Goal: Task Accomplishment & Management: Manage account settings

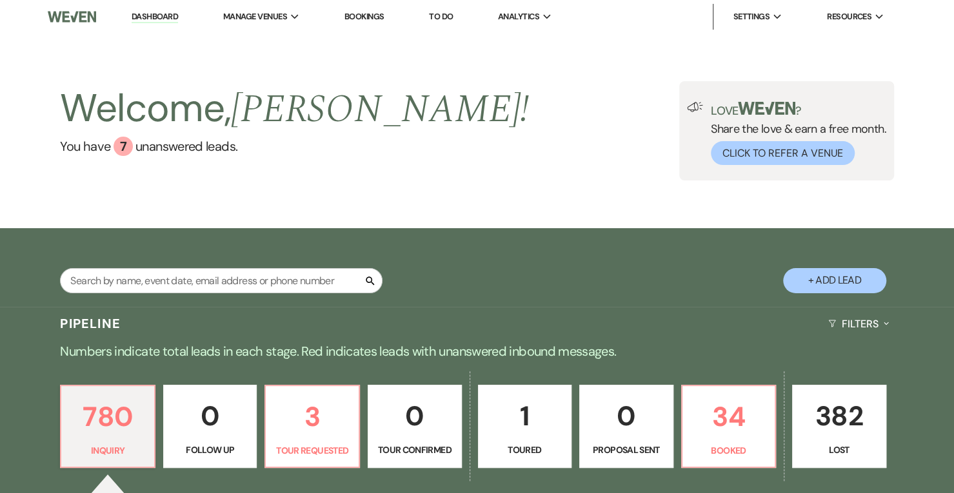
click at [161, 19] on link "Dashboard" at bounding box center [155, 17] width 46 height 12
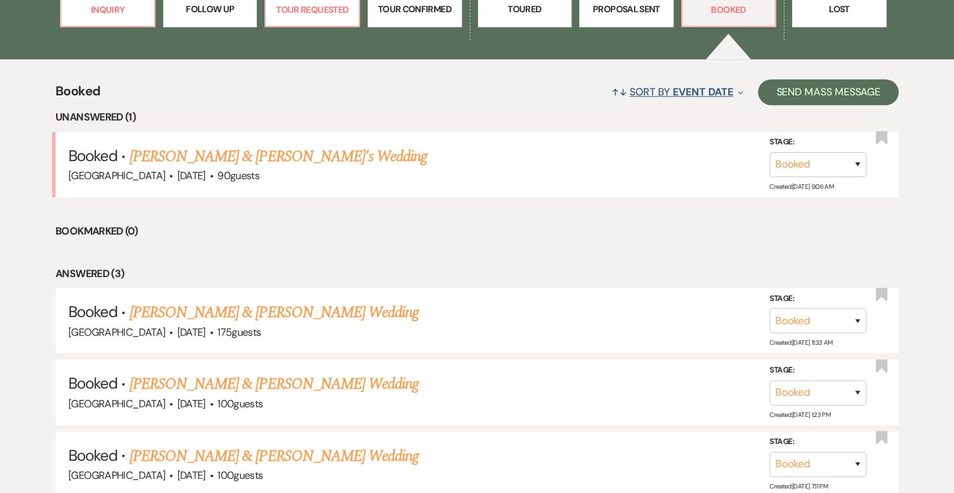
scroll to position [467, 0]
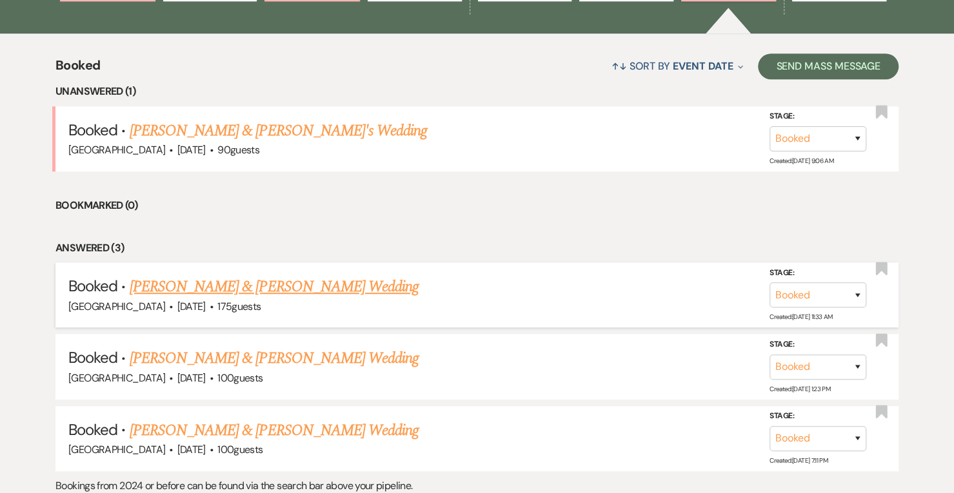
click at [243, 290] on link "[PERSON_NAME] & [PERSON_NAME] Wedding" at bounding box center [274, 286] width 289 height 23
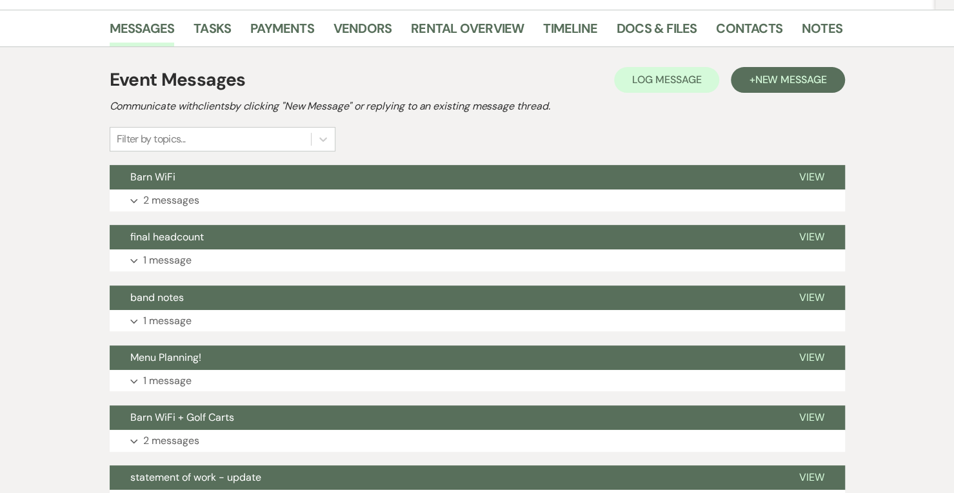
scroll to position [244, 0]
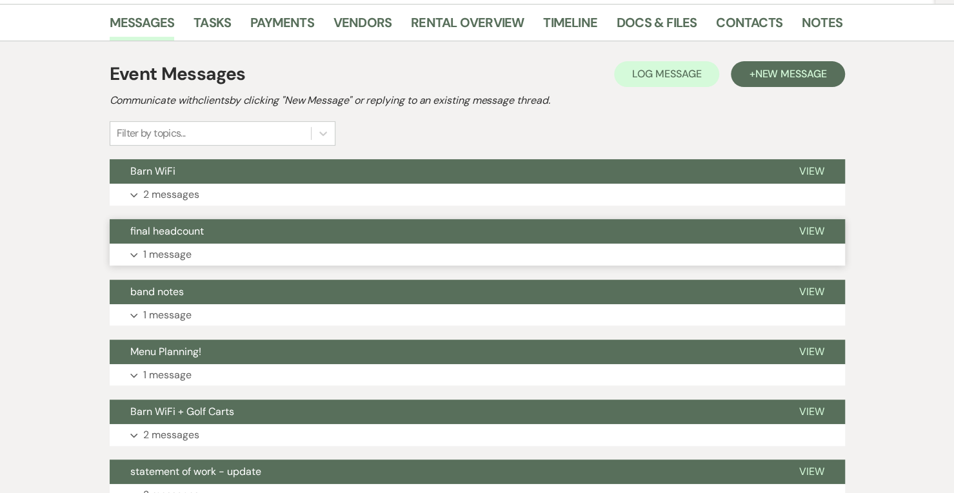
click at [172, 246] on p "1 message" at bounding box center [167, 254] width 48 height 17
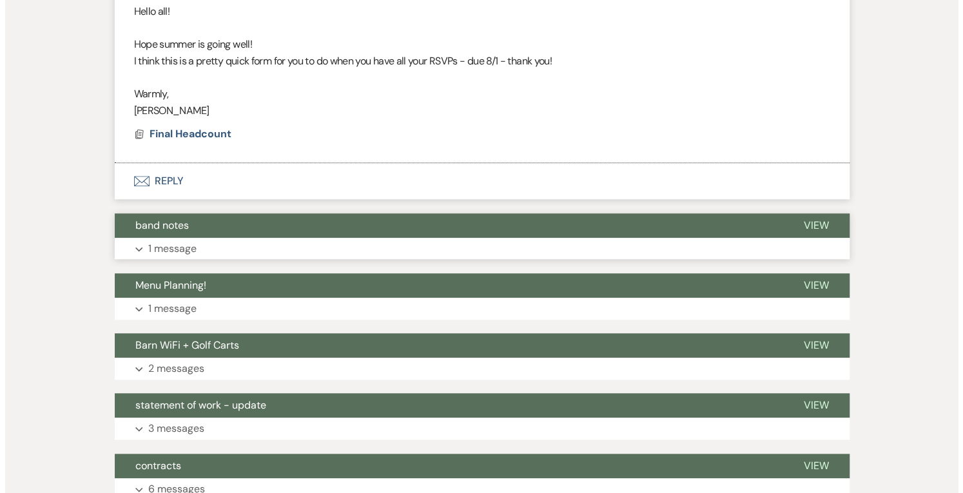
scroll to position [531, 0]
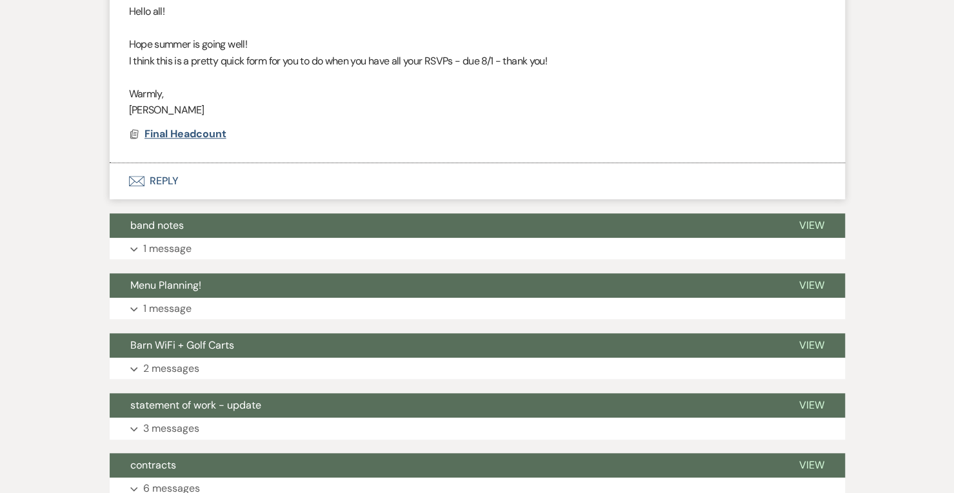
click at [195, 130] on span "Final Headcount" at bounding box center [185, 134] width 82 height 14
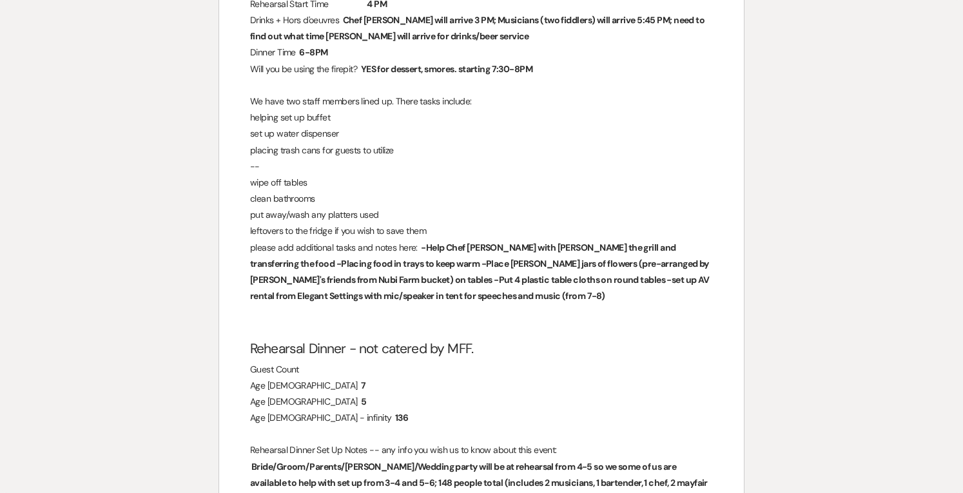
scroll to position [382, 0]
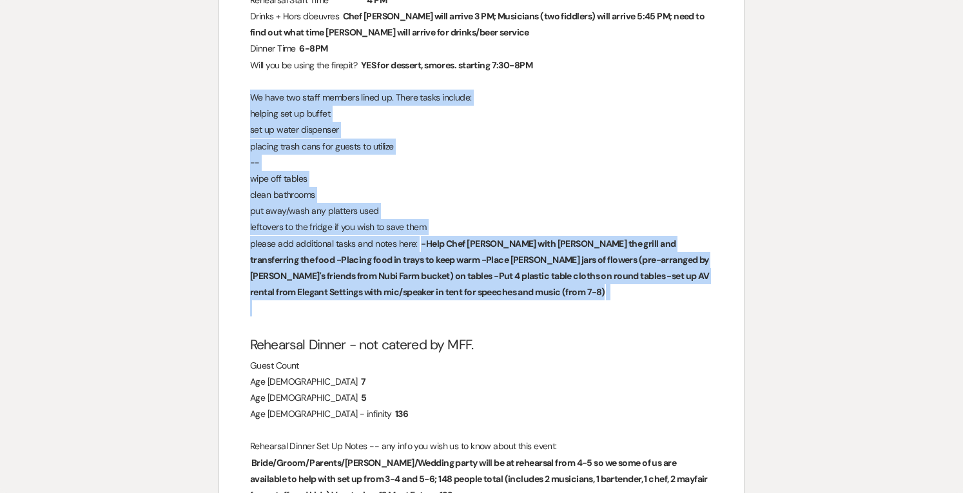
drag, startPoint x: 504, startPoint y: 314, endPoint x: 236, endPoint y: 94, distance: 346.4
copy div "We have two staff members lined up. There tasks include: helping set up buffet …"
click at [490, 212] on p "put away/wash any platters used" at bounding box center [481, 211] width 463 height 16
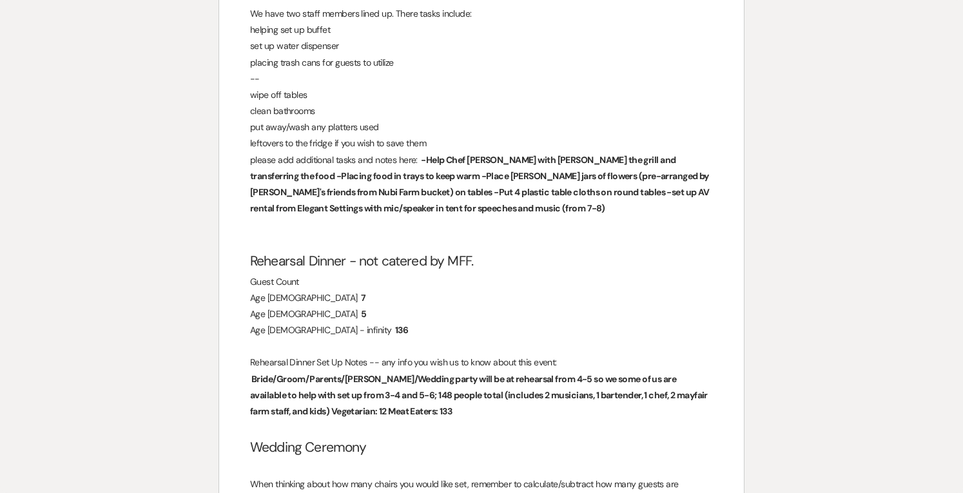
scroll to position [467, 0]
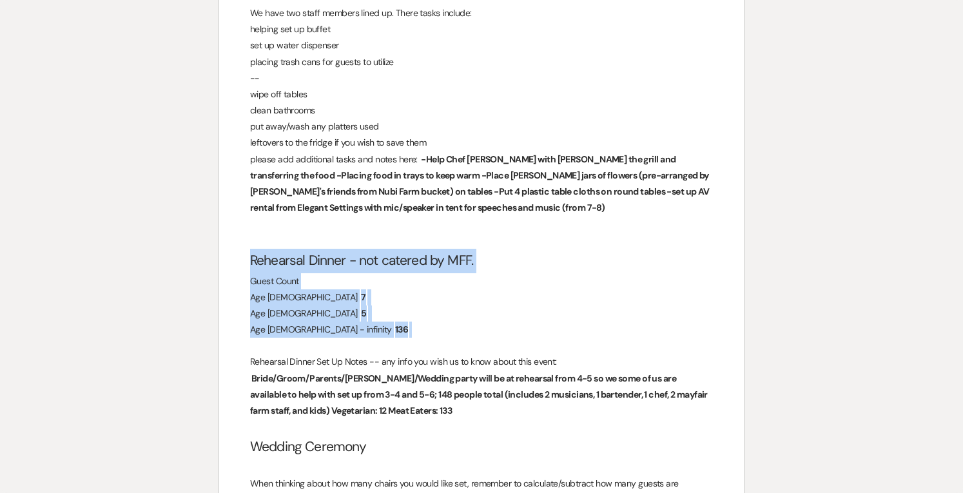
drag, startPoint x: 409, startPoint y: 335, endPoint x: 245, endPoint y: 265, distance: 178.0
click at [245, 265] on div "Wedding Countdown! We're so excited to receive your final headcounts. A reminde…" at bounding box center [481, 480] width 525 height 1605
copy div "Rehearsal Dinner - not catered by MFF. Guest Count Age [DEMOGRAPHIC_DATA] ﻿ 7 ﻿…"
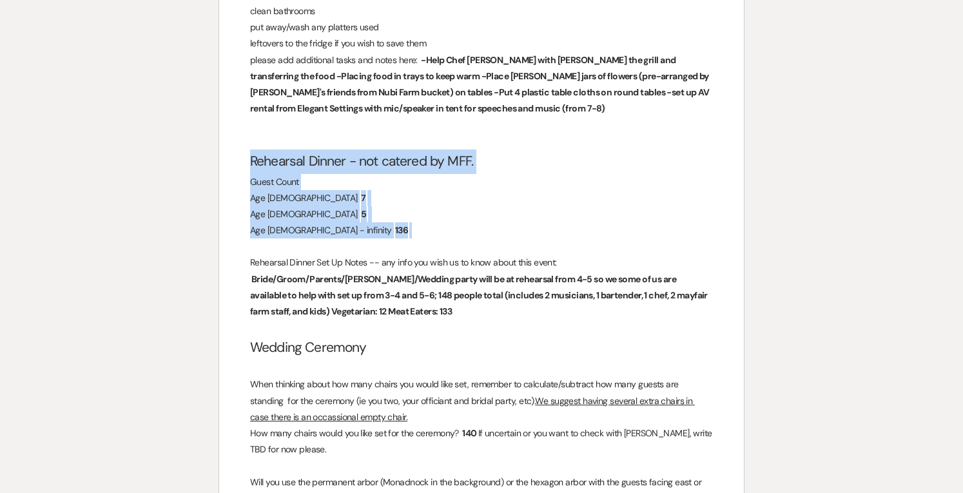
scroll to position [568, 0]
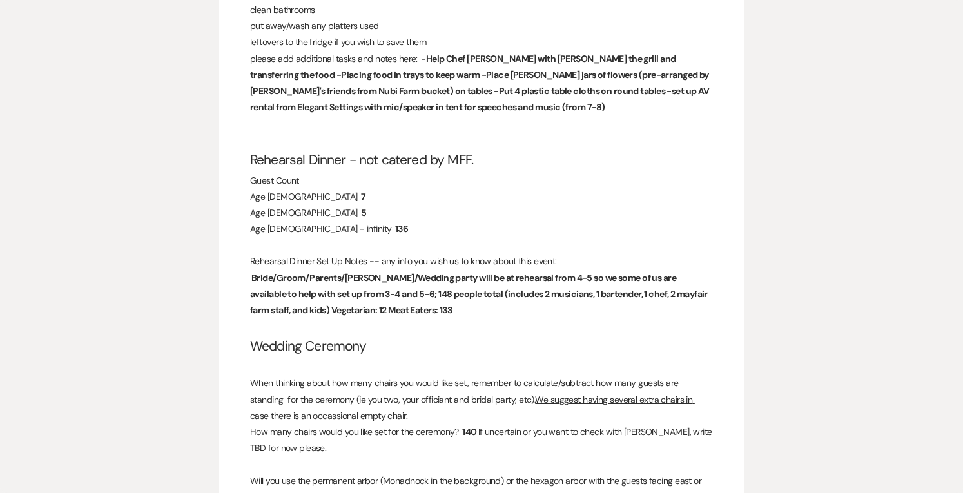
click at [468, 337] on h2 "Wedding Ceremony" at bounding box center [481, 347] width 463 height 25
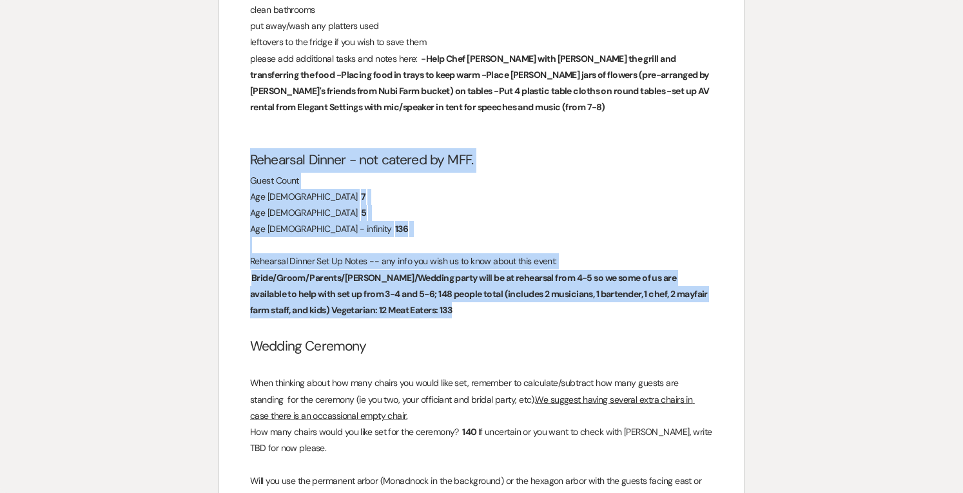
drag, startPoint x: 468, startPoint y: 312, endPoint x: 214, endPoint y: 162, distance: 295.2
click at [214, 162] on div "Printer Print Add Photo + Insert Field Expand Standard Field Smart Field Signat…" at bounding box center [481, 373] width 929 height 1696
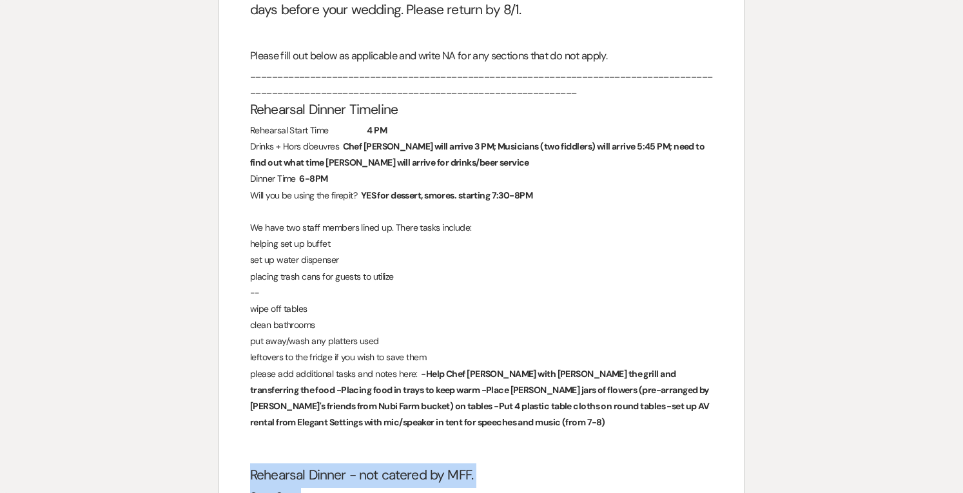
scroll to position [252, 0]
click at [449, 117] on h2 "Rehearsal Dinner Timeline" at bounding box center [481, 111] width 463 height 25
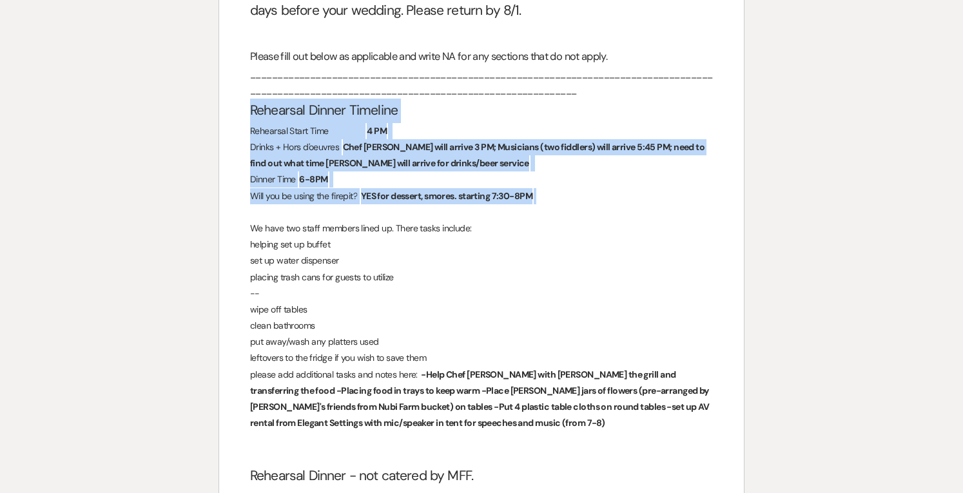
drag, startPoint x: 589, startPoint y: 199, endPoint x: 233, endPoint y: 110, distance: 366.3
copy div "Rehearsal Dinner Timeline Rehearsal Start Time ﻿ 4 PM ﻿ Drinks + Hors d'oeuvres…"
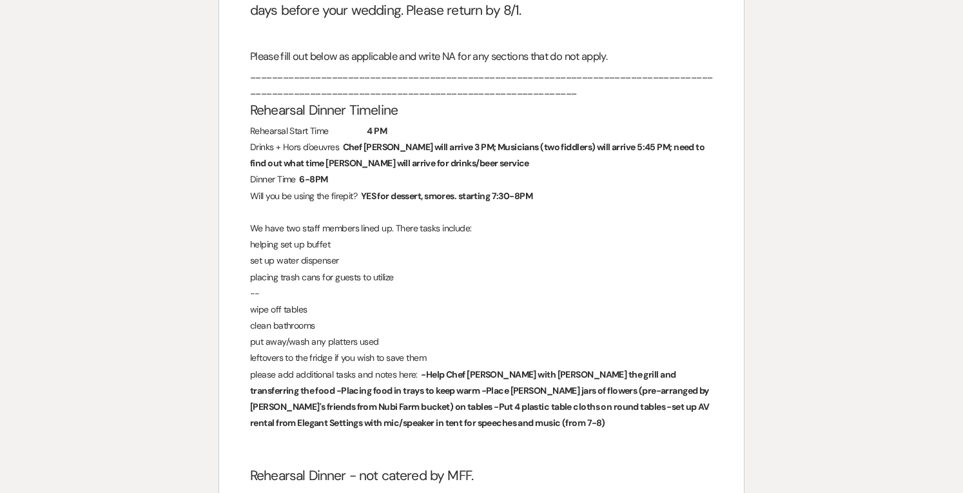
click at [496, 241] on p "helping set up buffet" at bounding box center [481, 245] width 463 height 16
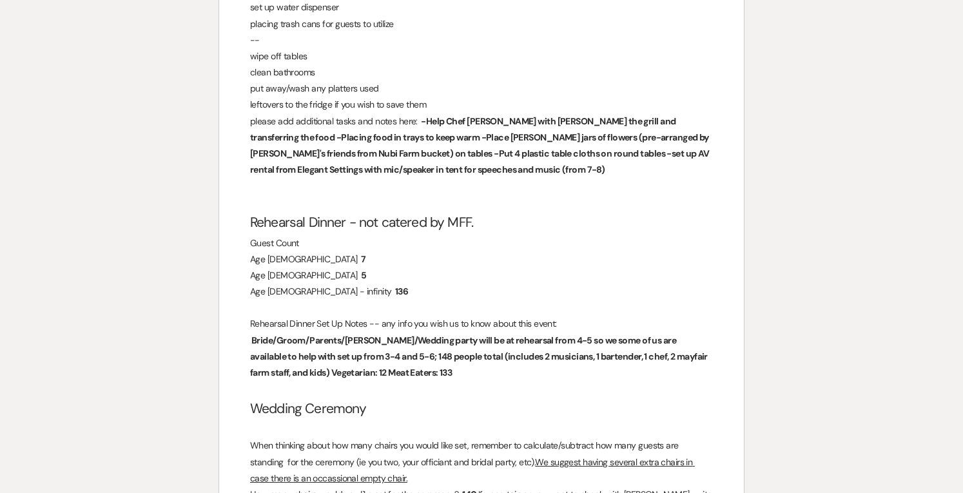
scroll to position [506, 0]
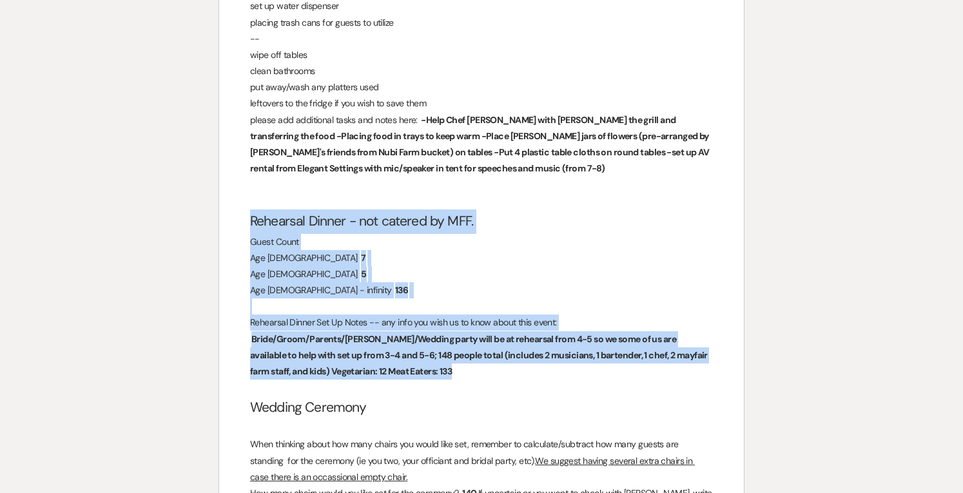
drag, startPoint x: 414, startPoint y: 370, endPoint x: 246, endPoint y: 227, distance: 221.0
click at [246, 227] on div "Wedding Countdown! We're so excited to receive your final headcounts. A reminde…" at bounding box center [481, 440] width 525 height 1605
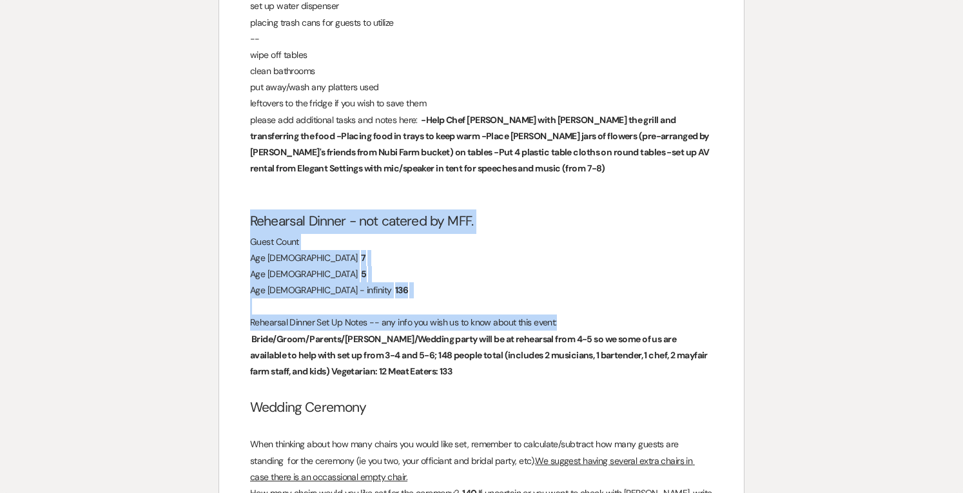
copy div "Rehearsal Dinner - not catered by MFF. Guest Count Age [DEMOGRAPHIC_DATA] ﻿ 7 ﻿…"
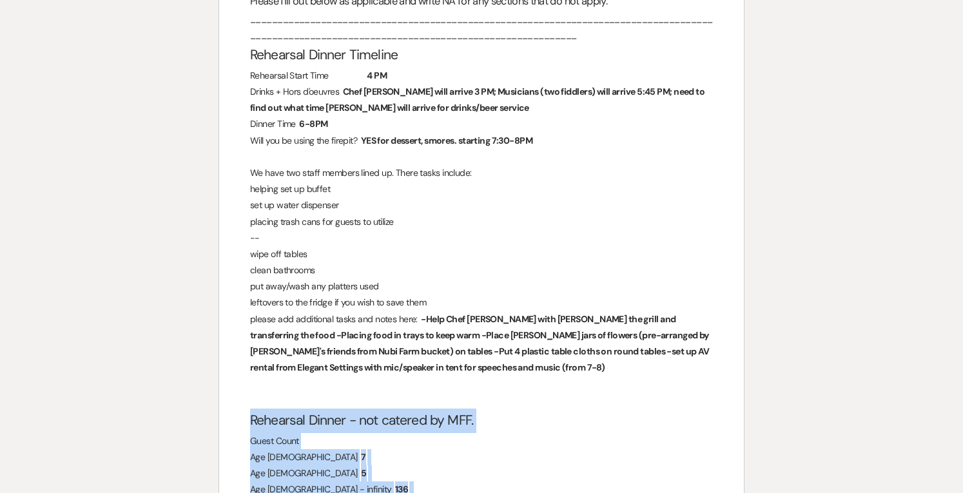
scroll to position [306, 0]
